Goal: Information Seeking & Learning: Learn about a topic

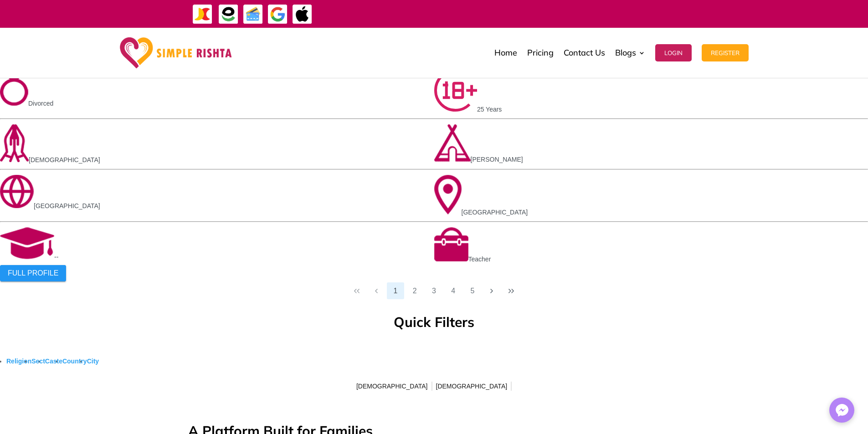
scroll to position [1960, 0]
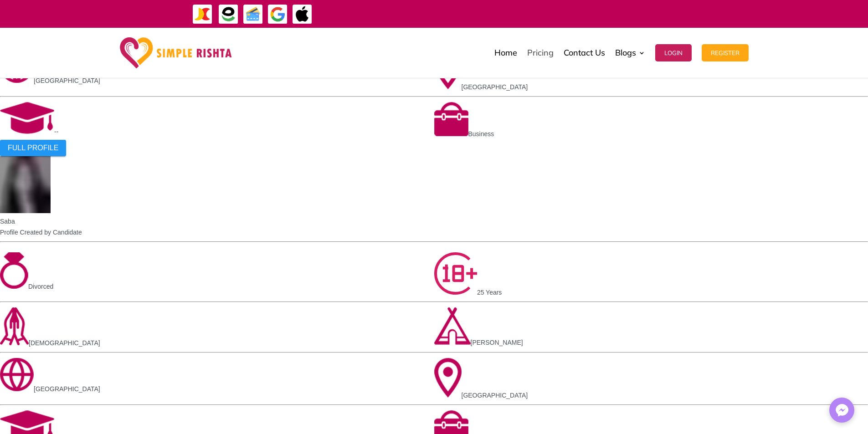
click at [530, 49] on link "Pricing" at bounding box center [540, 53] width 26 height 46
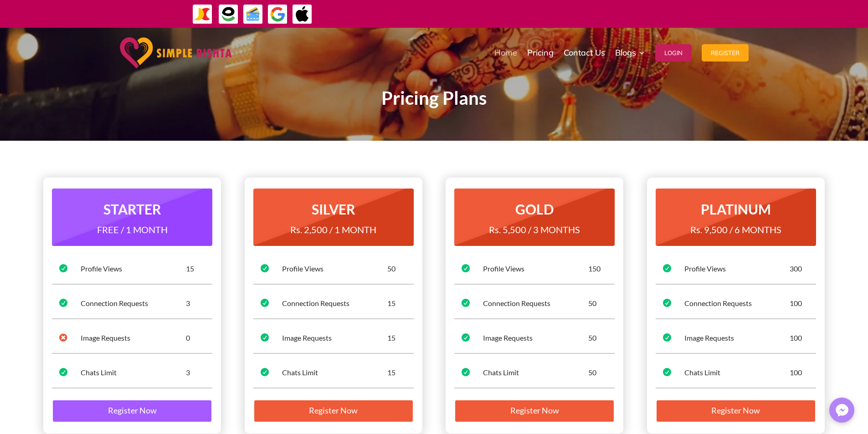
click at [513, 50] on link "Home" at bounding box center [506, 53] width 23 height 46
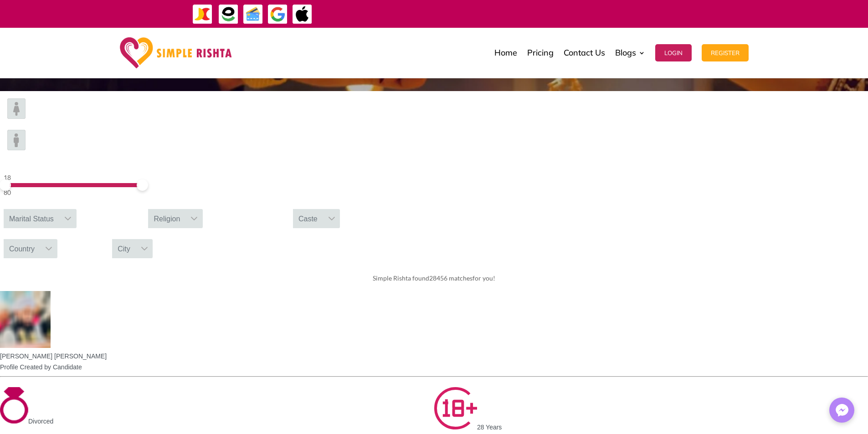
scroll to position [319, 0]
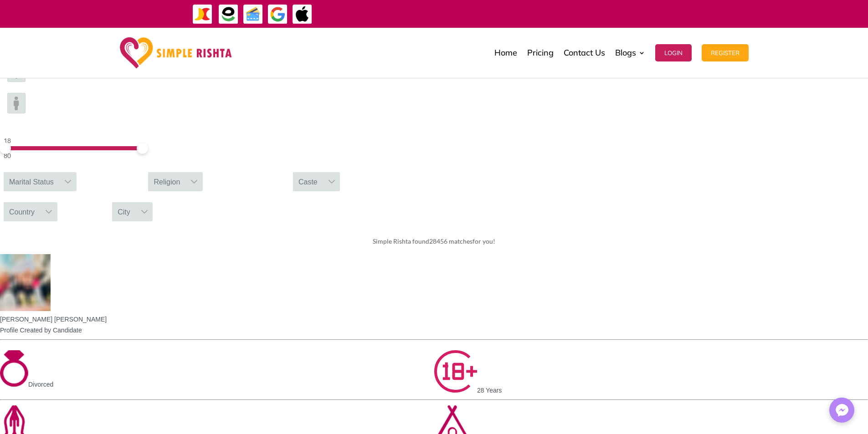
click at [136, 202] on div "City" at bounding box center [124, 211] width 24 height 19
click at [153, 247] on div "Please select country" at bounding box center [132, 259] width 41 height 24
click at [153, 224] on input "text" at bounding box center [132, 233] width 41 height 19
type input "*******"
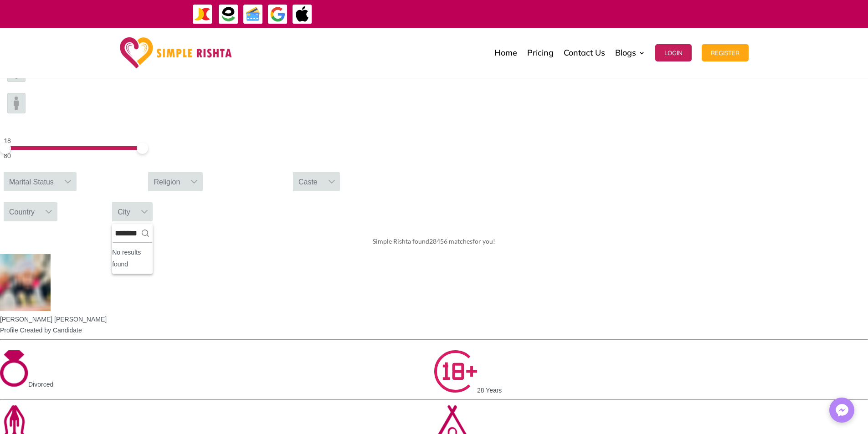
click at [149, 230] on icon at bounding box center [145, 233] width 7 height 7
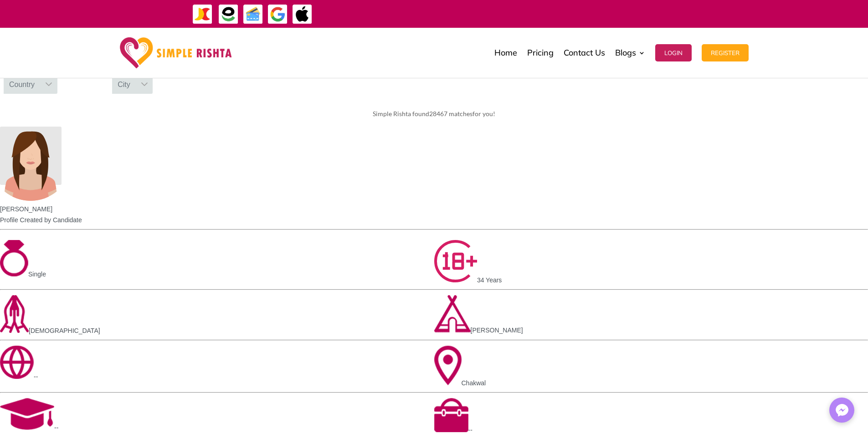
scroll to position [501, 0]
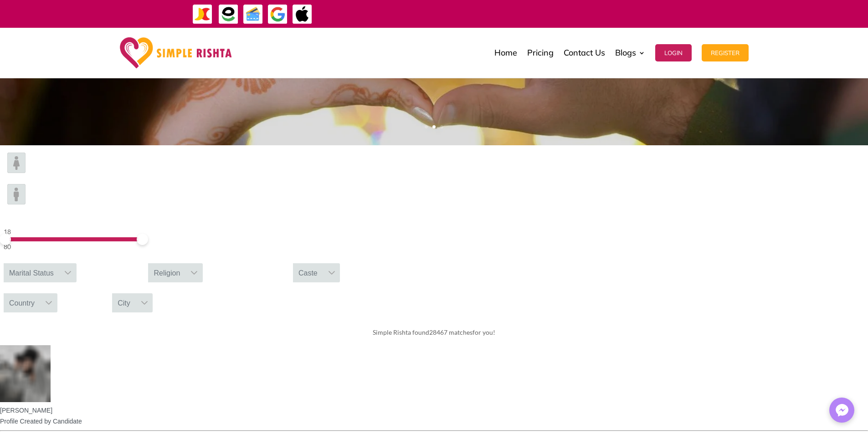
scroll to position [0, 0]
